Goal: Transaction & Acquisition: Purchase product/service

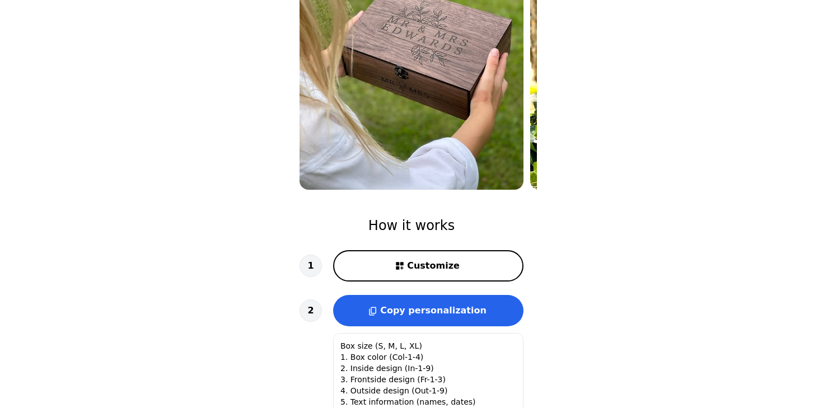
scroll to position [139, 0]
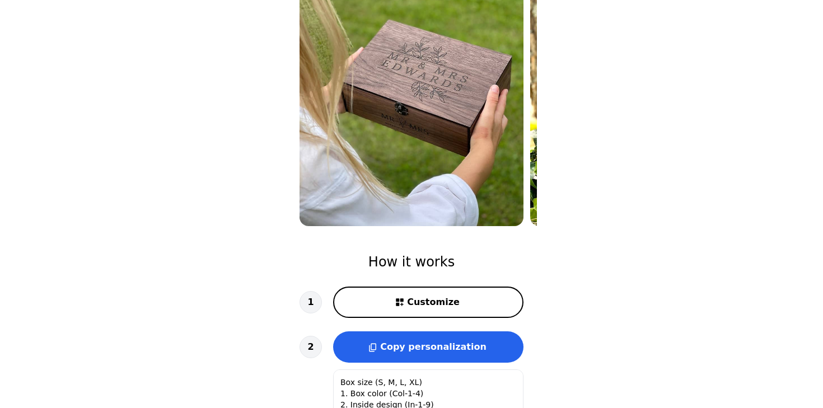
click at [454, 302] on span "Customize" at bounding box center [433, 302] width 53 height 13
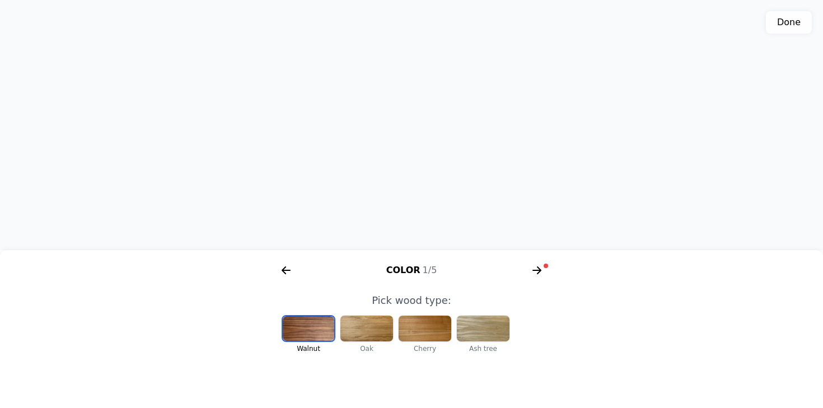
scroll to position [0, 231]
click at [374, 328] on div at bounding box center [367, 329] width 53 height 26
click at [314, 328] on div at bounding box center [308, 329] width 53 height 26
click at [537, 269] on icon "arrow right short" at bounding box center [537, 271] width 18 height 18
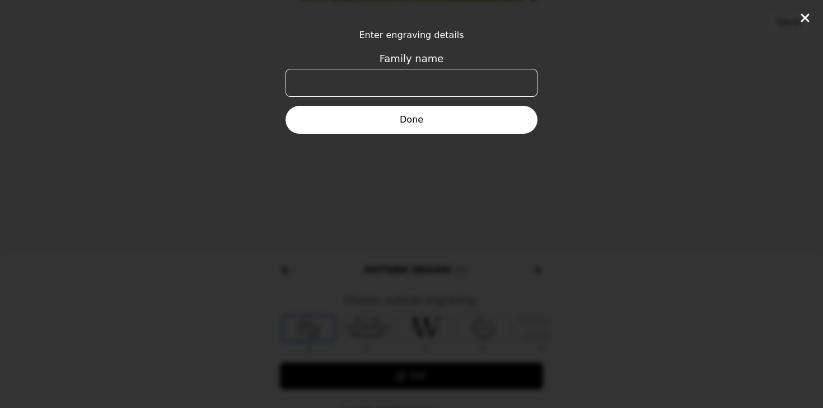
scroll to position [0, 430]
click at [453, 81] on input "Family name" at bounding box center [412, 83] width 252 height 28
type input "[PERSON_NAME]"
click at [435, 114] on button "Done" at bounding box center [412, 120] width 252 height 28
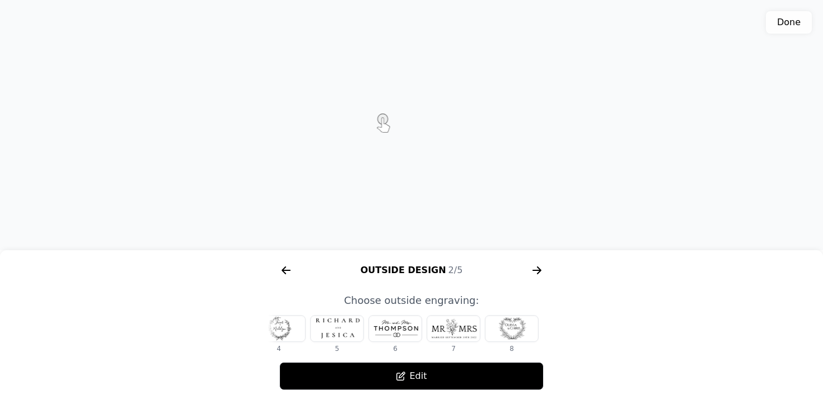
scroll to position [0, 208]
click at [520, 330] on div at bounding box center [508, 329] width 53 height 26
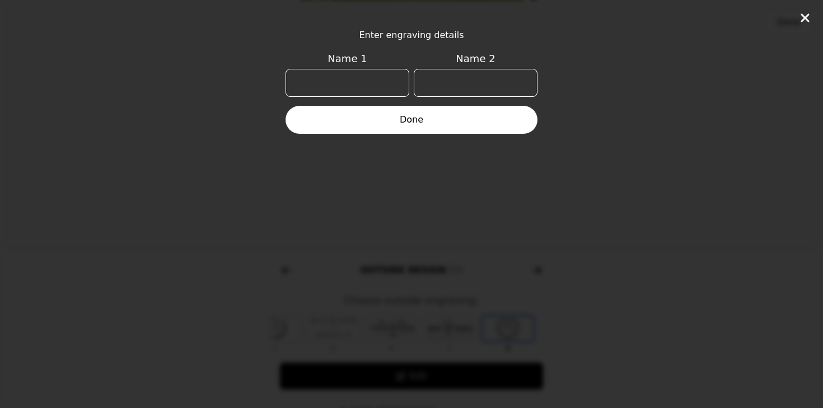
click at [371, 80] on input "Name 1" at bounding box center [348, 83] width 124 height 28
type input "[PERSON_NAME]"
click at [449, 77] on input "Name 2" at bounding box center [476, 83] width 124 height 28
type input "Will"
click at [399, 111] on button "Done" at bounding box center [412, 120] width 252 height 28
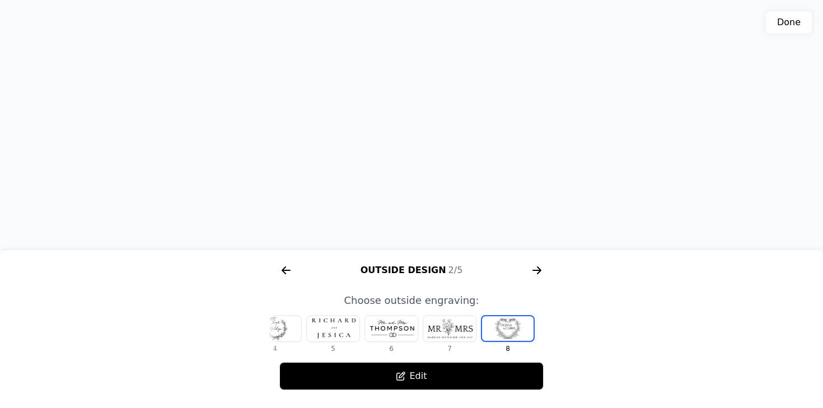
click at [537, 267] on icon "arrow right short" at bounding box center [537, 271] width 18 height 18
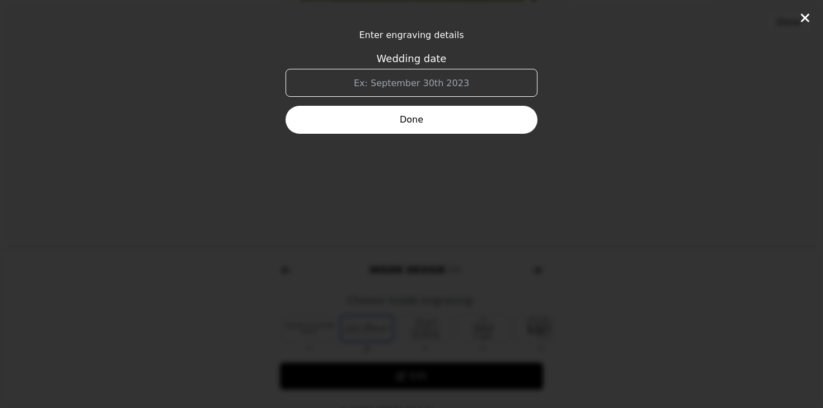
scroll to position [0, 717]
click at [453, 83] on input "Wedding date" at bounding box center [412, 83] width 252 height 28
type input "[DATE]"
click at [436, 120] on button "Done" at bounding box center [412, 120] width 252 height 28
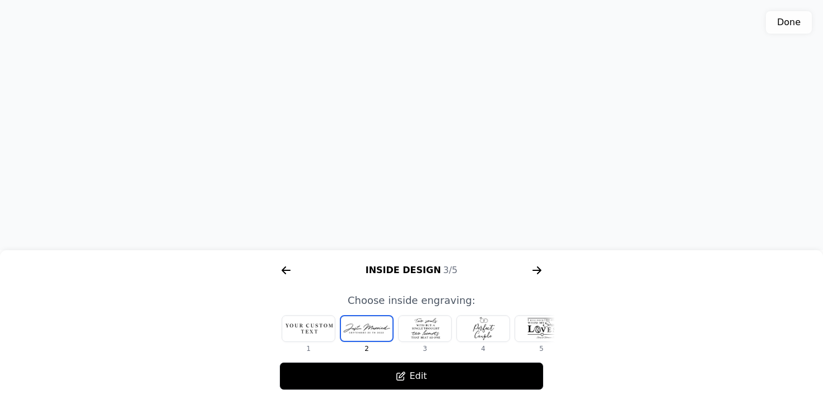
click at [425, 332] on div at bounding box center [425, 329] width 53 height 26
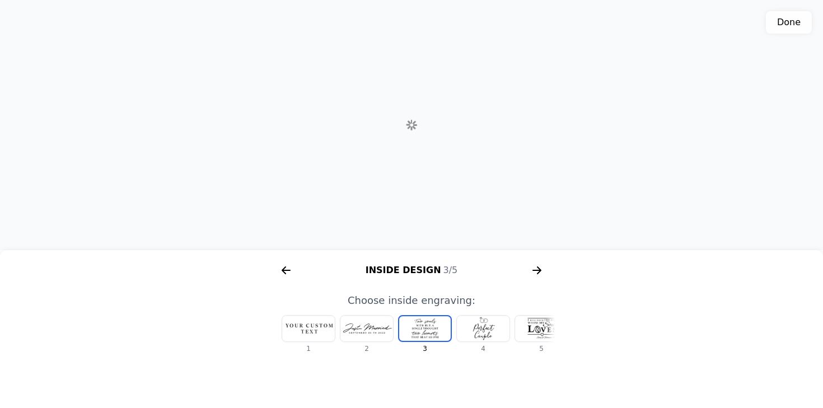
scroll to position [0, 13]
click at [472, 332] on div at bounding box center [470, 329] width 53 height 26
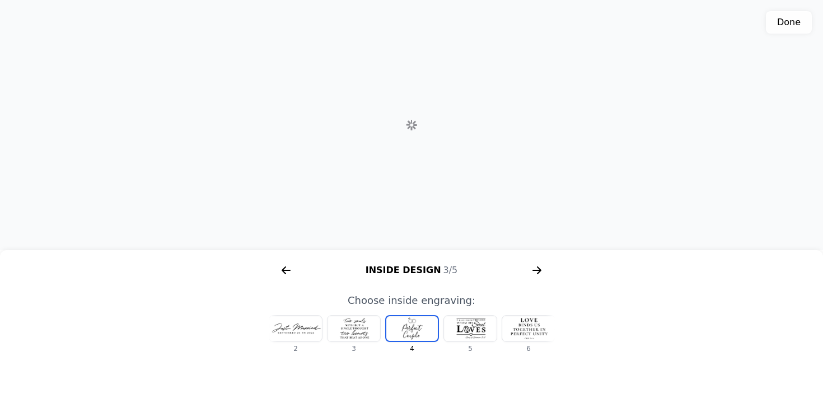
scroll to position [0, 72]
click at [472, 332] on div at bounding box center [470, 329] width 53 height 26
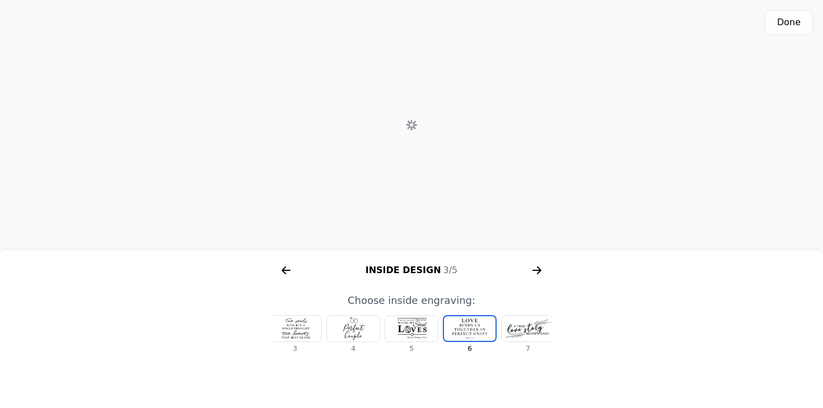
scroll to position [0, 188]
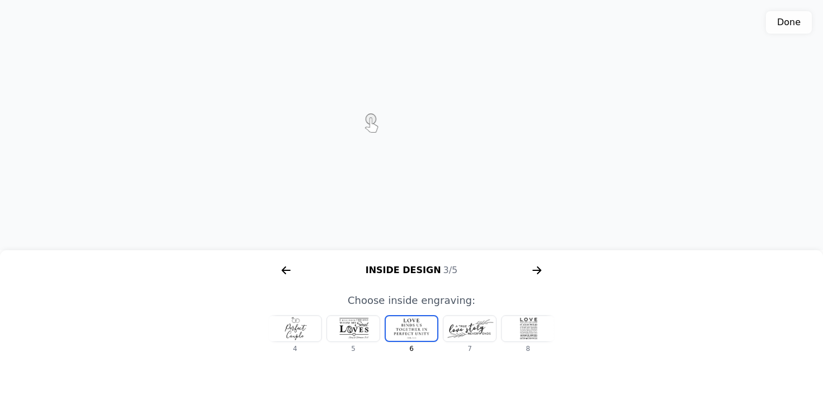
click at [482, 332] on div at bounding box center [470, 329] width 53 height 26
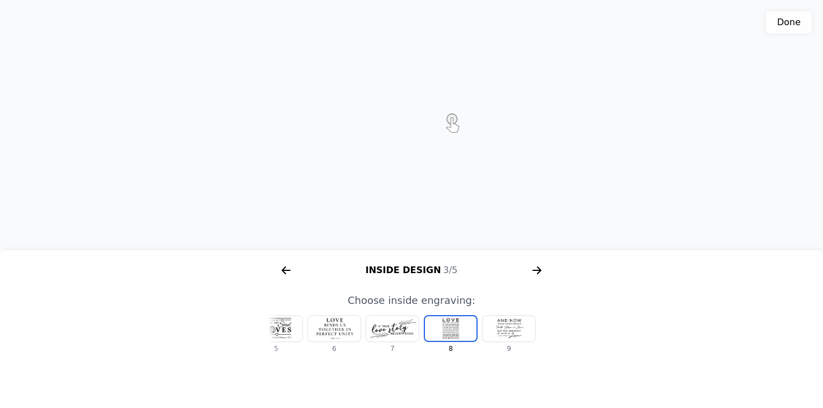
scroll to position [0, 267]
click at [506, 332] on div at bounding box center [508, 329] width 53 height 26
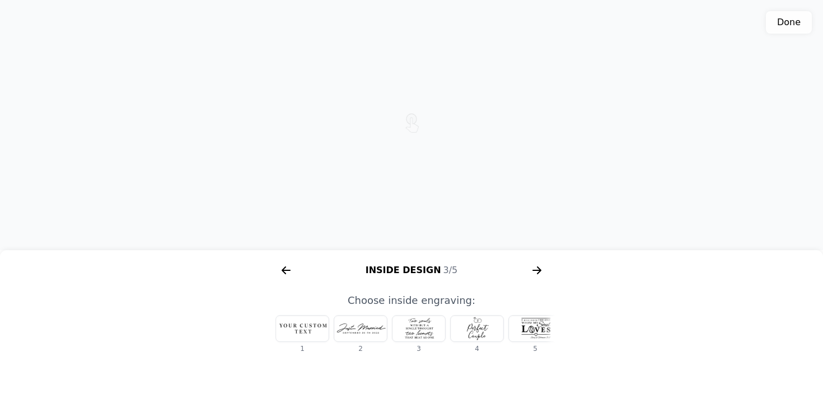
scroll to position [0, 0]
click at [300, 329] on div at bounding box center [308, 329] width 53 height 26
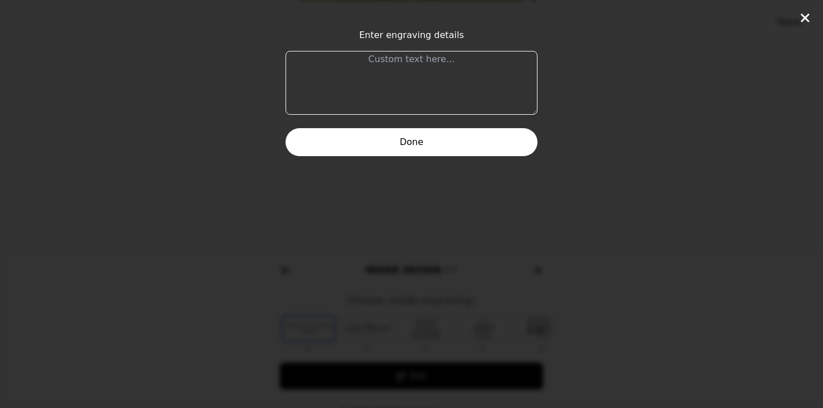
click at [385, 74] on textarea at bounding box center [412, 83] width 252 height 64
paste textarea "Wherever we go Whatever we do Whenever there’s me I hope that there’s you."
type textarea "Wherever we go Whatever we do Whenever there’s me I hope that there’s you."
click at [413, 144] on button "Done" at bounding box center [412, 142] width 252 height 28
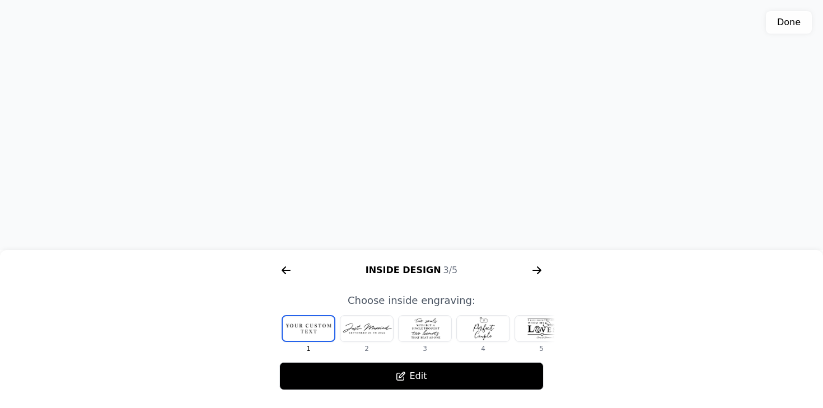
click at [375, 384] on button "Edit" at bounding box center [412, 376] width 264 height 28
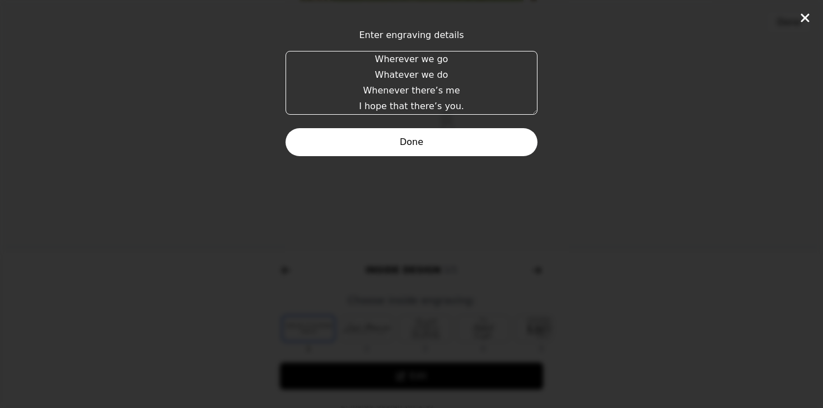
click at [437, 143] on button "Done" at bounding box center [412, 142] width 252 height 28
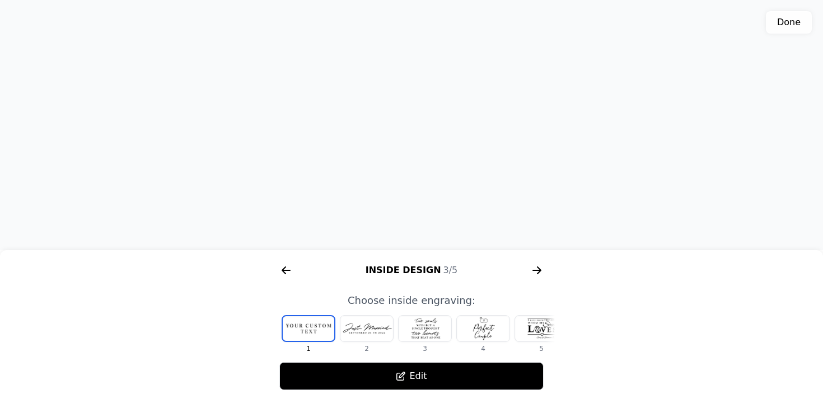
click at [537, 271] on icon "arrow right short" at bounding box center [537, 270] width 8 height 1
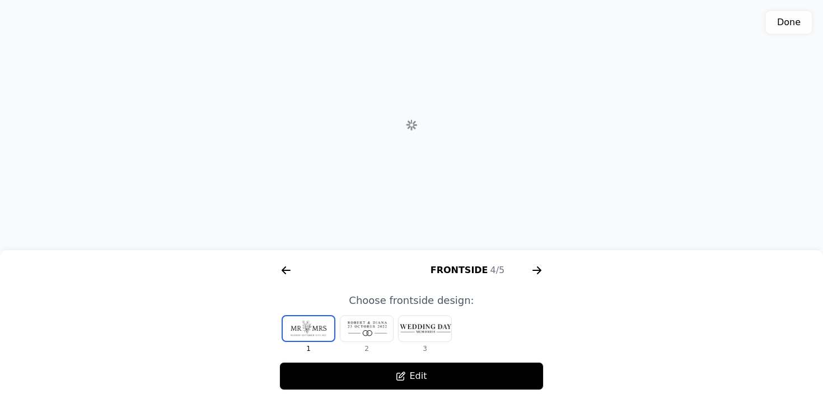
scroll to position [0, 1004]
drag, startPoint x: 417, startPoint y: 162, endPoint x: 411, endPoint y: 141, distance: 22.7
click at [411, 141] on div "3D model. Use mouse, touch or arrow keys to move." at bounding box center [411, 125] width 823 height 250
drag, startPoint x: 420, startPoint y: 130, endPoint x: 426, endPoint y: 149, distance: 20.0
click at [426, 149] on div "3D model. Use mouse, touch or arrow keys to move." at bounding box center [411, 125] width 823 height 250
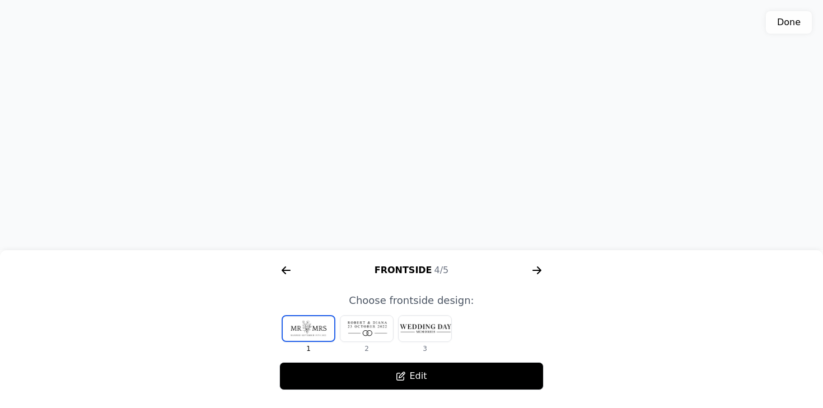
drag, startPoint x: 431, startPoint y: 138, endPoint x: 427, endPoint y: 179, distance: 40.6
click at [427, 179] on div "3D model. Use mouse, touch or arrow keys to move." at bounding box center [411, 125] width 823 height 250
click at [541, 269] on icon "arrow right short" at bounding box center [537, 271] width 18 height 18
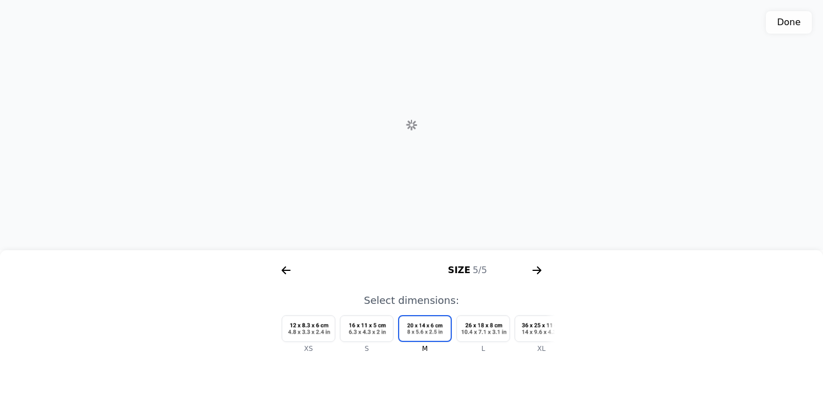
scroll to position [0, 1291]
click at [490, 331] on div at bounding box center [483, 329] width 53 height 26
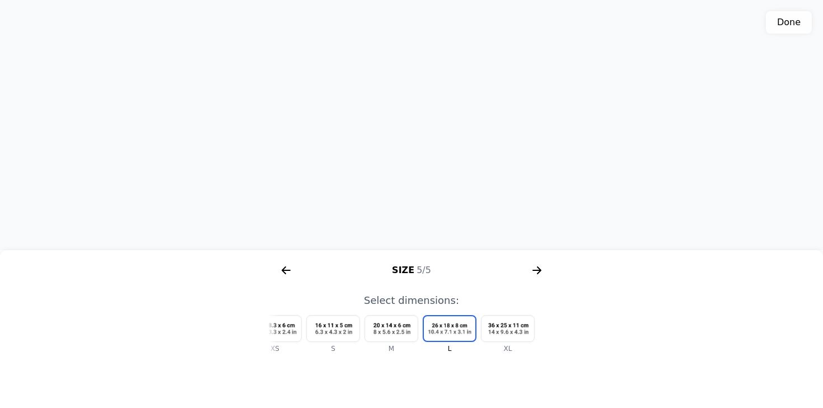
click at [789, 21] on button "Done" at bounding box center [789, 22] width 46 height 22
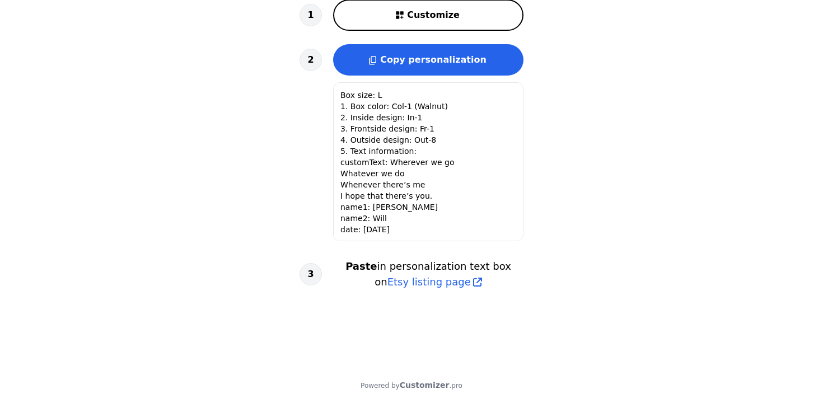
scroll to position [431, 0]
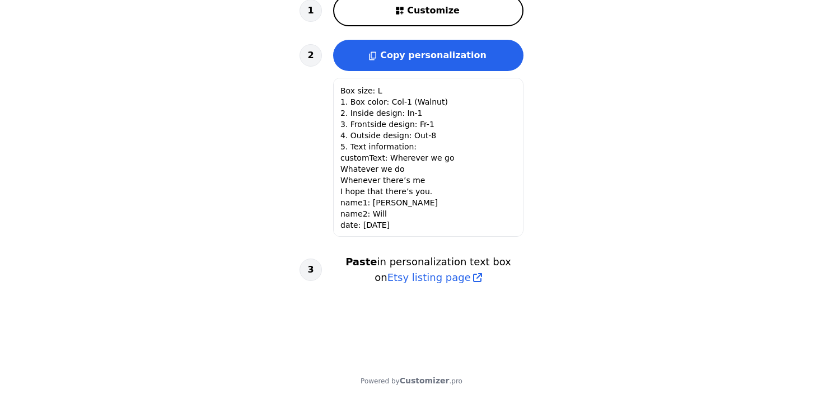
click at [450, 53] on span "Copy personalization" at bounding box center [433, 55] width 106 height 11
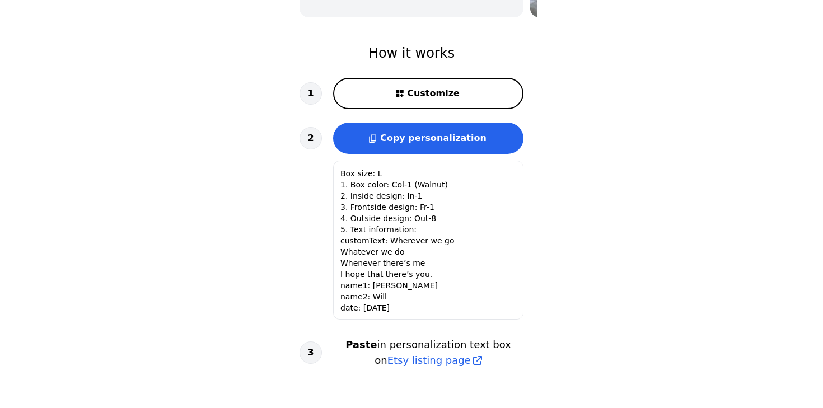
scroll to position [157, 0]
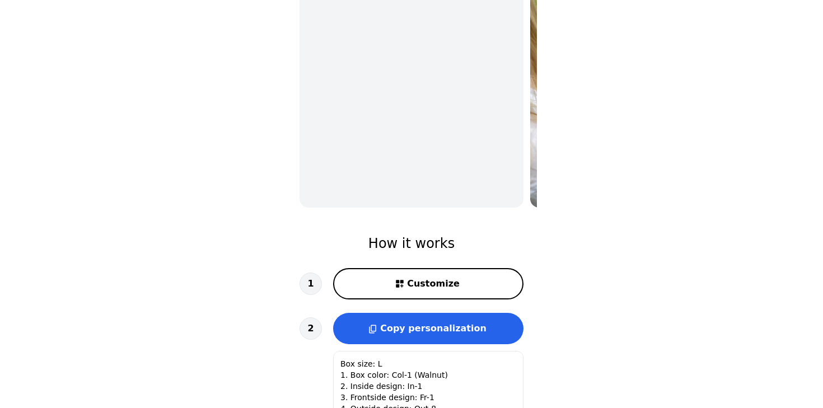
click at [411, 282] on span "Customize" at bounding box center [433, 283] width 53 height 13
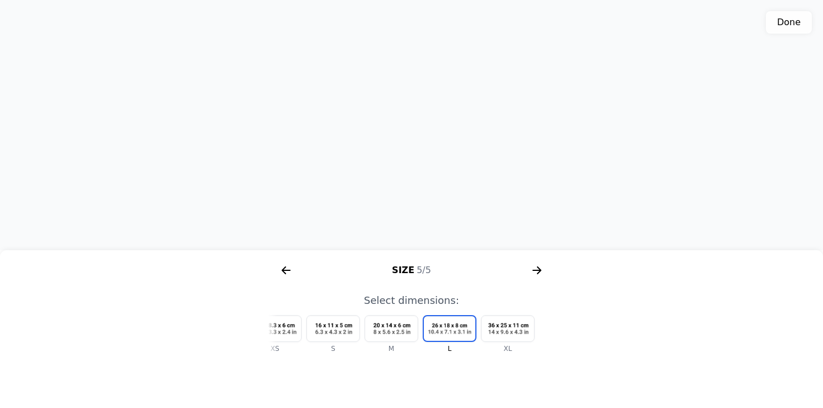
click at [284, 267] on icon "arrow right short" at bounding box center [286, 271] width 18 height 18
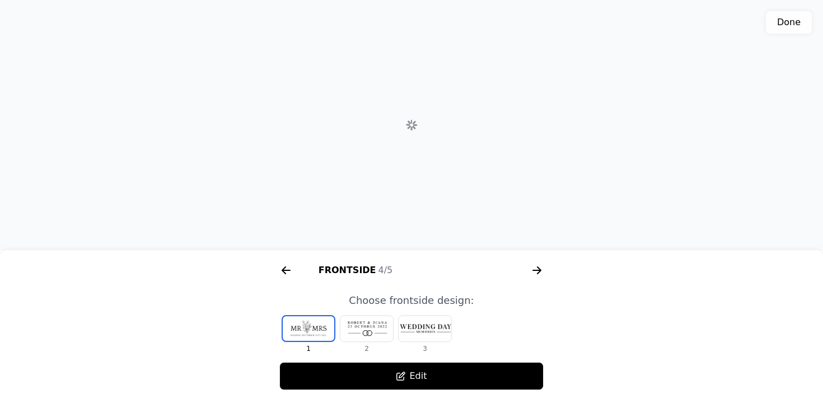
scroll to position [0, 1004]
click at [369, 329] on div at bounding box center [367, 329] width 53 height 26
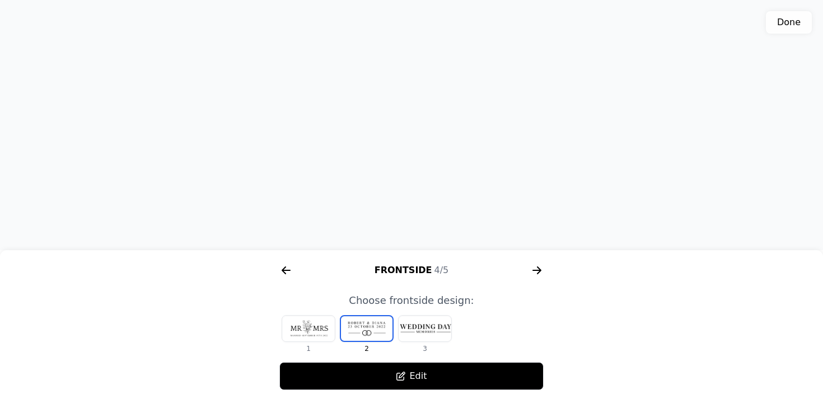
click at [285, 268] on icon "arrow right short" at bounding box center [284, 271] width 4 height 8
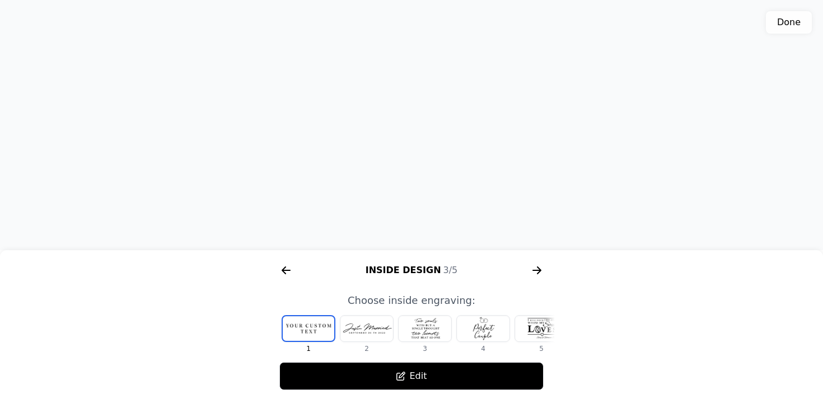
click at [285, 267] on icon "arrow right short" at bounding box center [284, 271] width 4 height 8
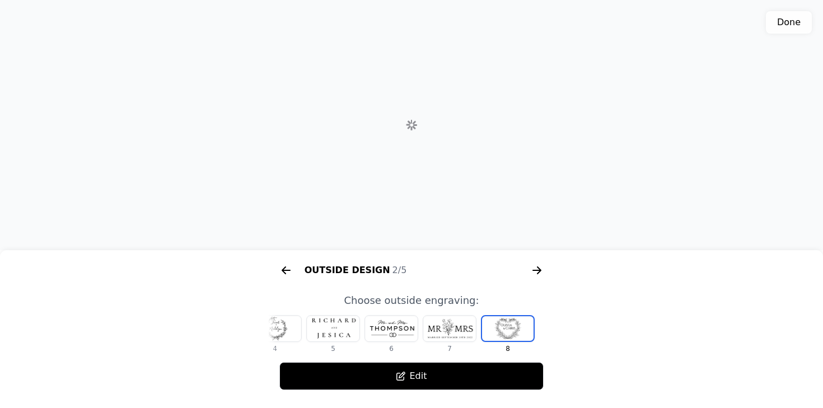
scroll to position [0, 430]
click at [445, 328] on div at bounding box center [449, 329] width 53 height 26
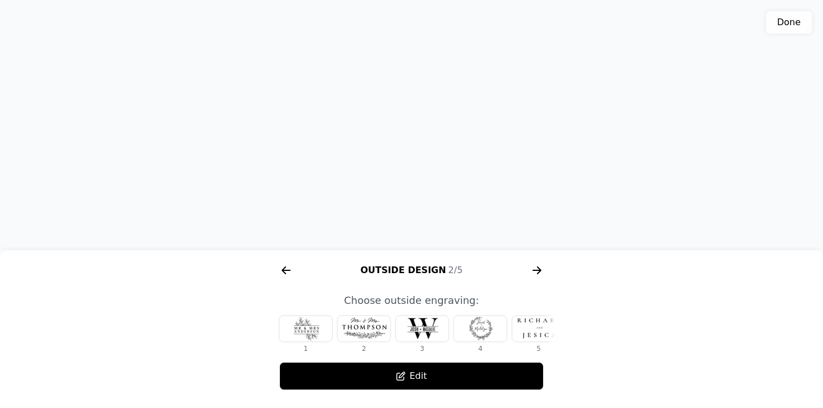
scroll to position [0, 0]
click at [304, 336] on div at bounding box center [308, 329] width 53 height 26
drag, startPoint x: 477, startPoint y: 178, endPoint x: 480, endPoint y: 187, distance: 9.6
click at [480, 187] on div "3D model. Use mouse, touch or arrow keys to move." at bounding box center [411, 125] width 823 height 250
click at [534, 269] on icon "arrow right short" at bounding box center [537, 271] width 18 height 18
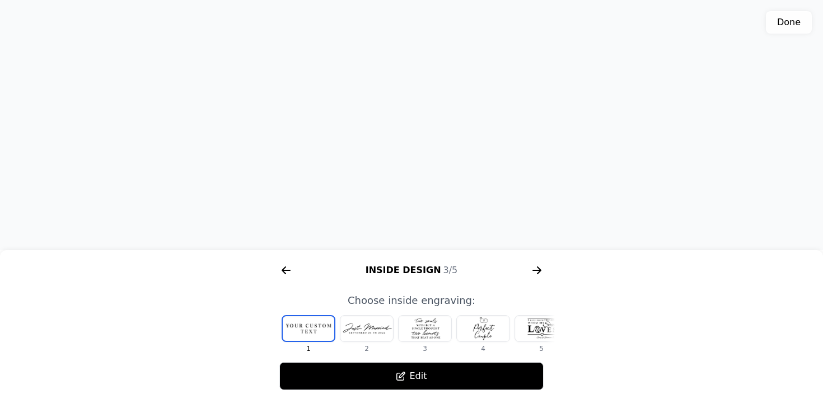
click at [534, 269] on icon "arrow right short" at bounding box center [537, 271] width 18 height 18
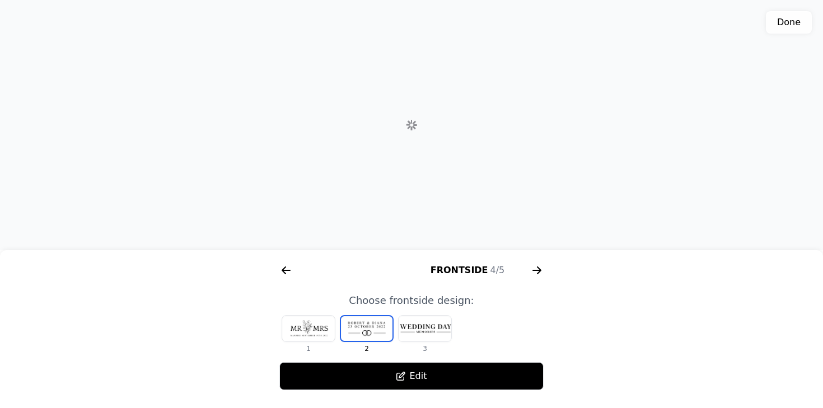
scroll to position [0, 1004]
click at [287, 272] on icon "arrow right short" at bounding box center [286, 271] width 18 height 18
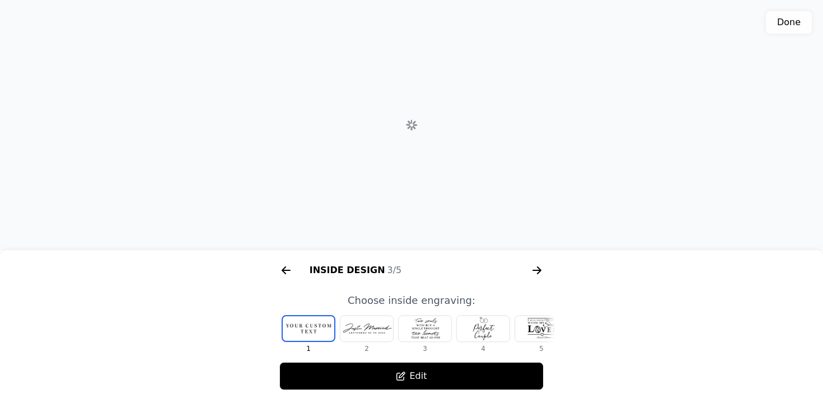
scroll to position [0, 717]
click at [539, 265] on icon "arrow right short" at bounding box center [537, 271] width 18 height 18
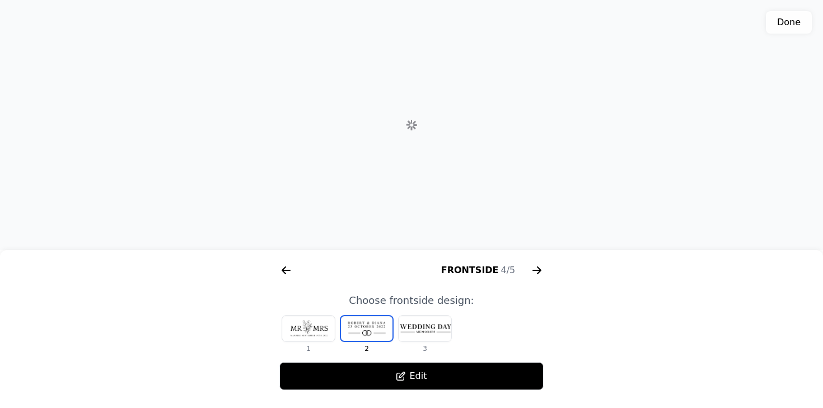
scroll to position [0, 1004]
click at [538, 268] on icon "arrow right short" at bounding box center [537, 271] width 18 height 18
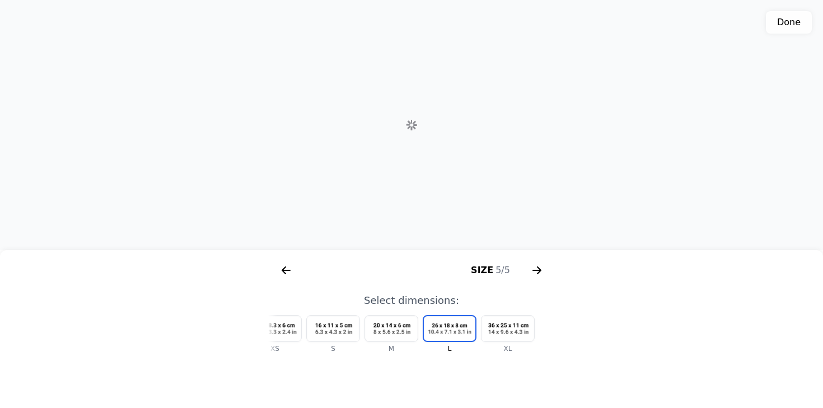
scroll to position [0, 1291]
click at [538, 268] on icon "arrow right short" at bounding box center [537, 271] width 18 height 18
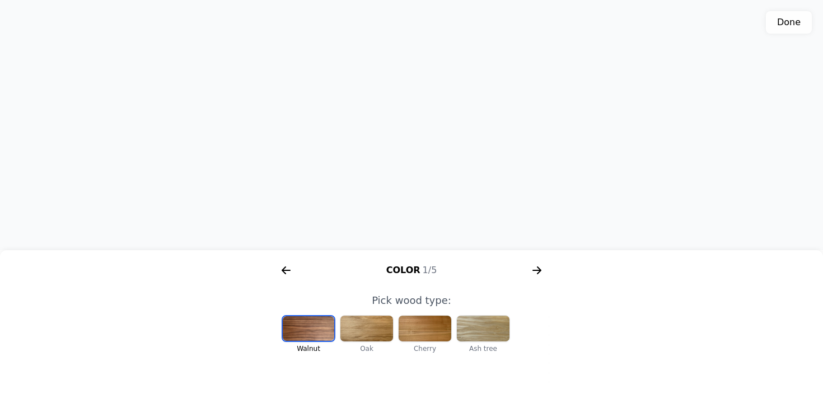
click at [538, 269] on icon "arrow right short" at bounding box center [537, 271] width 18 height 18
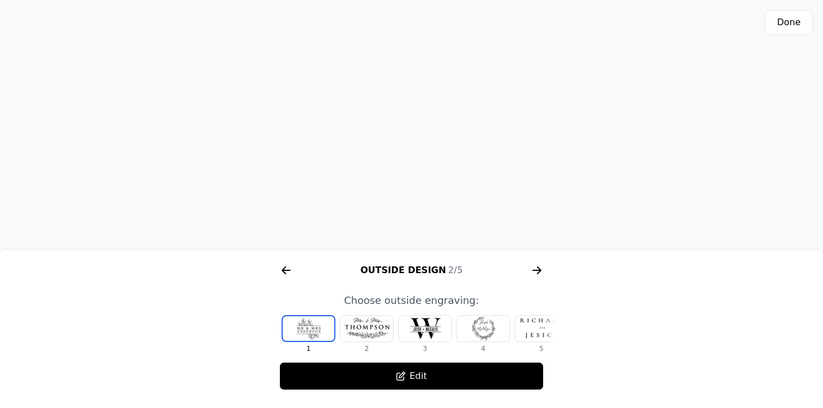
scroll to position [272, 0]
click at [783, 24] on button "Done" at bounding box center [789, 22] width 46 height 22
type textarea "Box size: L 1. Box color: Col-1 (Walnut) 2. Inside design: In-1 3. Frontside de…"
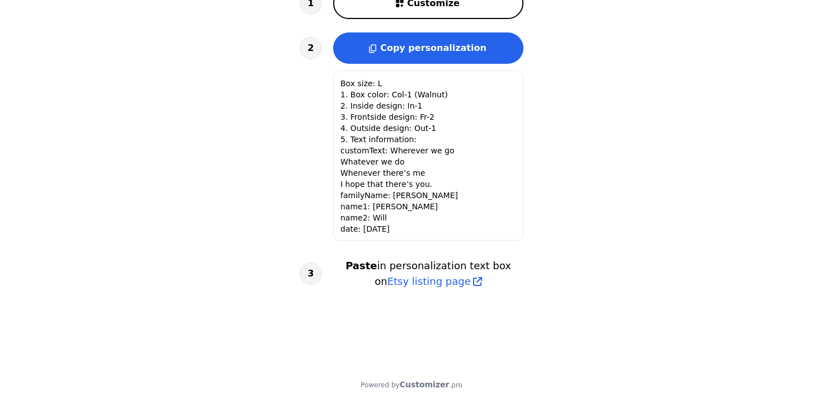
scroll to position [442, 0]
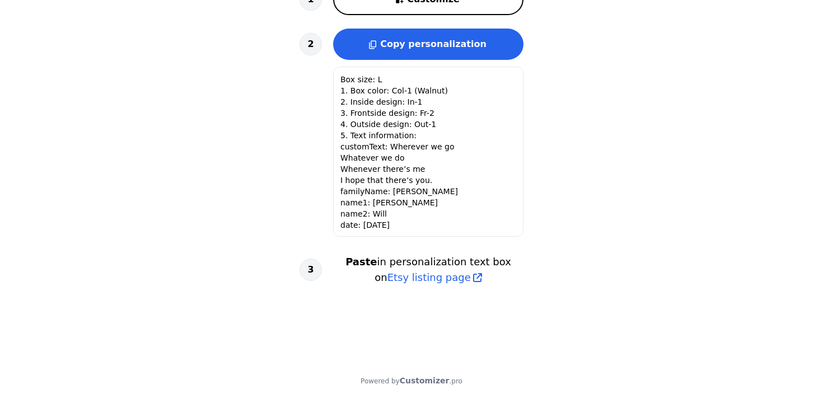
click at [440, 44] on span "Copy personalization" at bounding box center [433, 44] width 106 height 11
